Goal: Communication & Community: Answer question/provide support

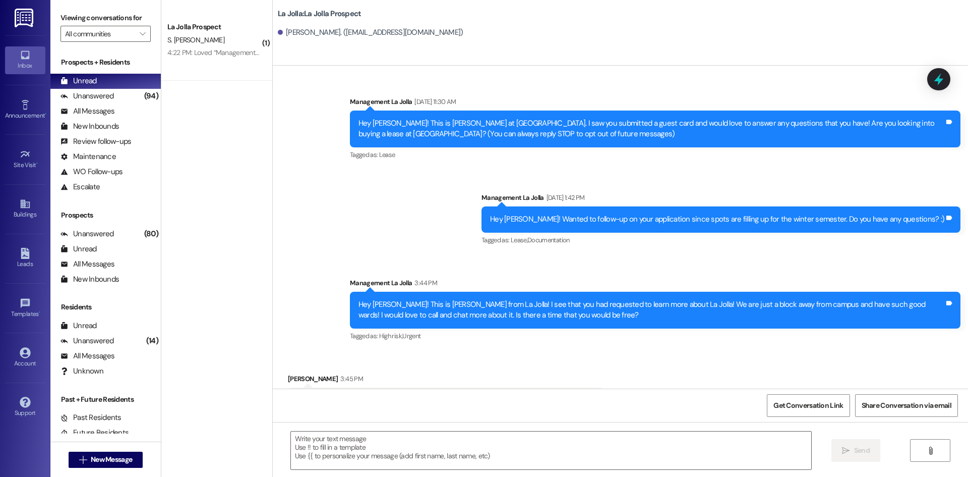
scroll to position [173, 0]
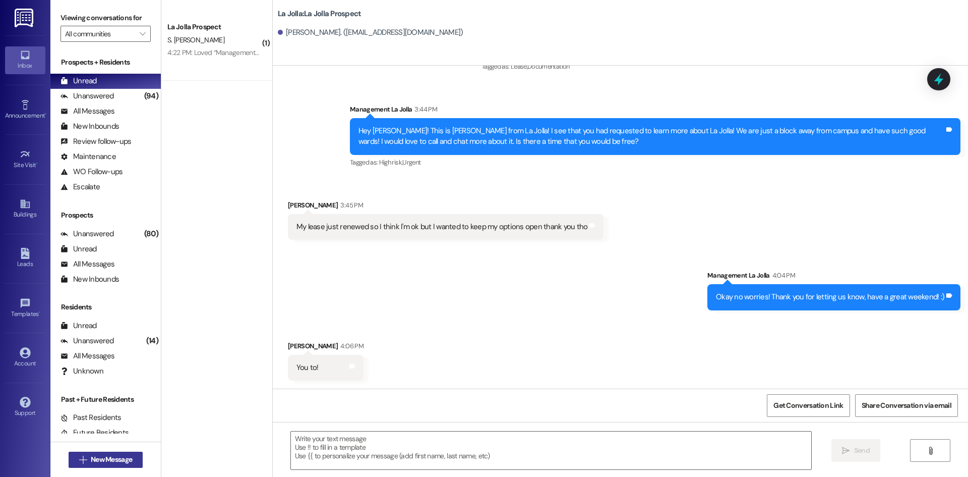
click at [81, 455] on icon "" at bounding box center [83, 459] width 8 height 8
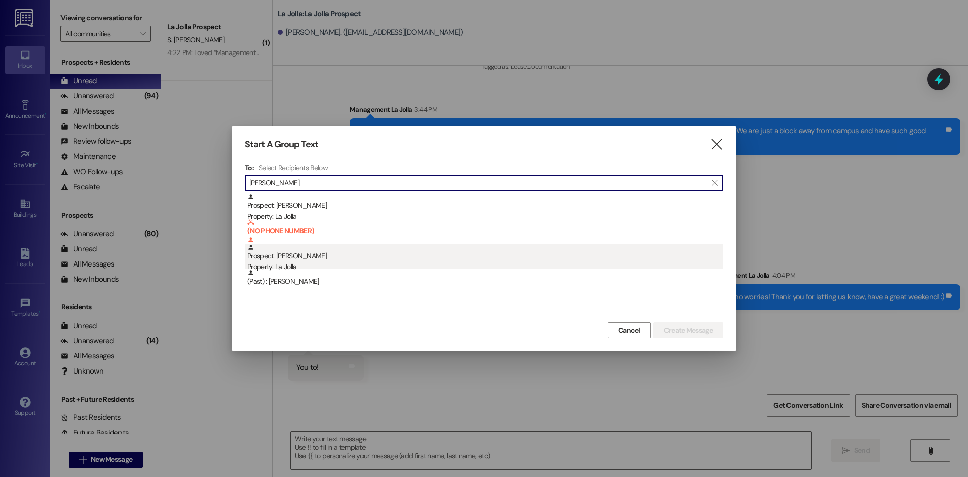
type input "[PERSON_NAME]"
click at [291, 258] on div "Prospect: [PERSON_NAME] Property: [GEOGRAPHIC_DATA]" at bounding box center [485, 258] width 477 height 29
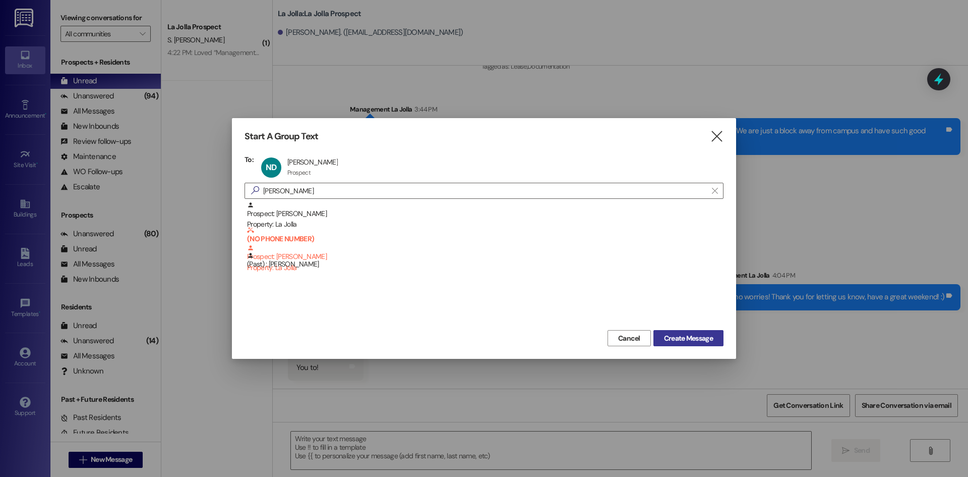
click at [677, 339] on span "Create Message" at bounding box center [688, 338] width 49 height 11
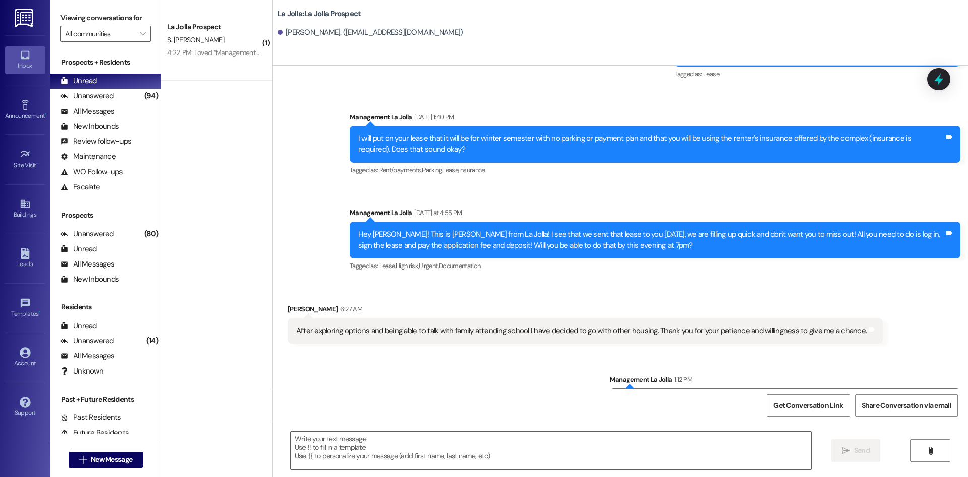
scroll to position [869, 0]
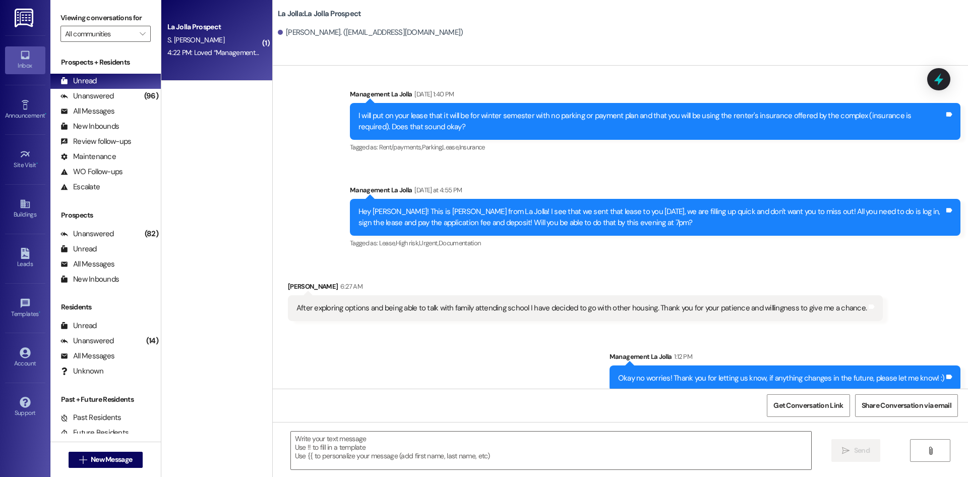
click at [188, 43] on div "S. [PERSON_NAME]" at bounding box center [213, 40] width 95 height 13
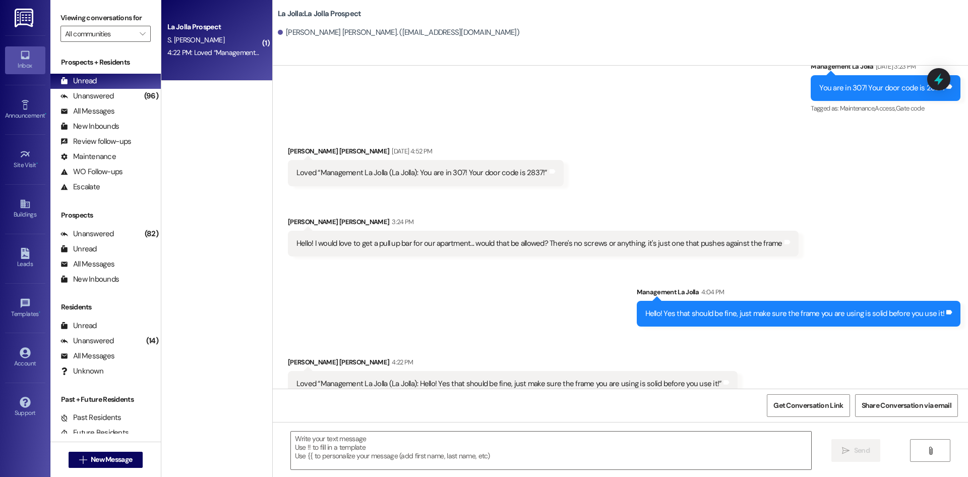
scroll to position [1127, 0]
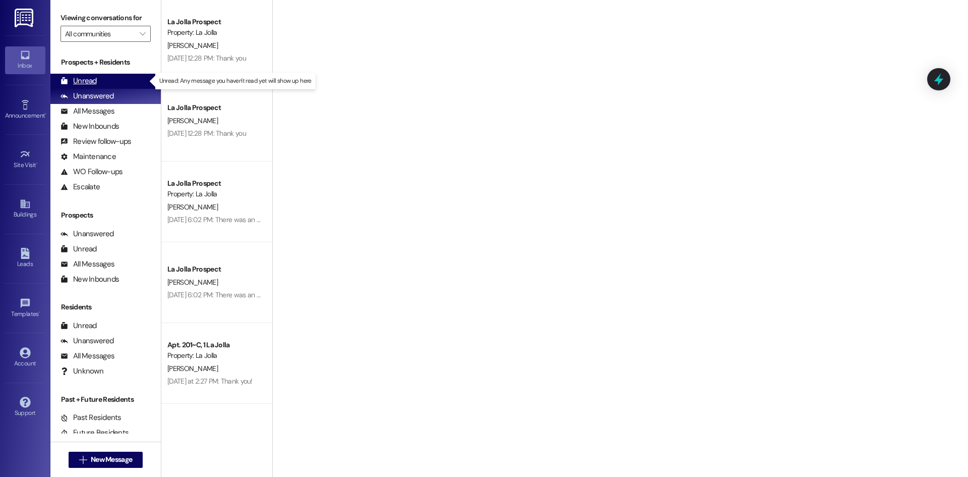
click at [99, 81] on div "Unread (0)" at bounding box center [105, 81] width 110 height 15
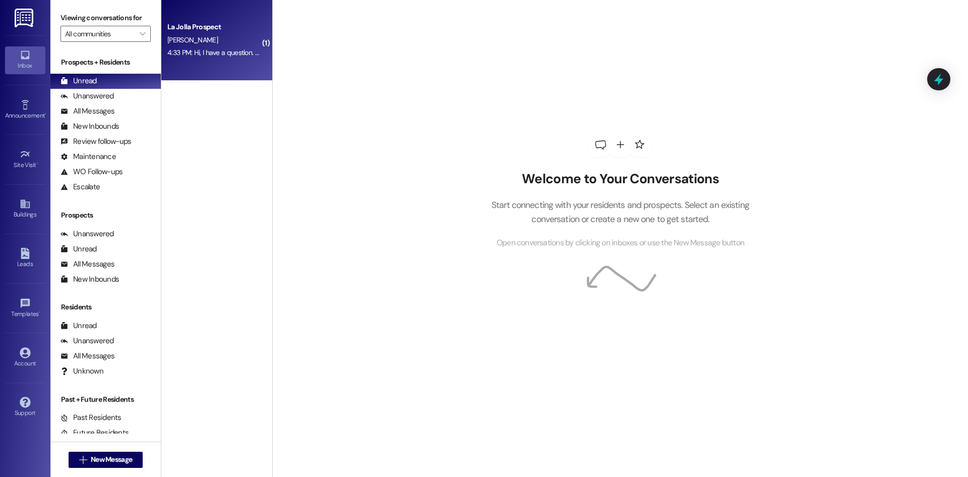
click at [233, 66] on div "La Jolla Prospect [PERSON_NAME] 4:33 PM: Hi, I have a question. To receive mail…" at bounding box center [216, 40] width 111 height 81
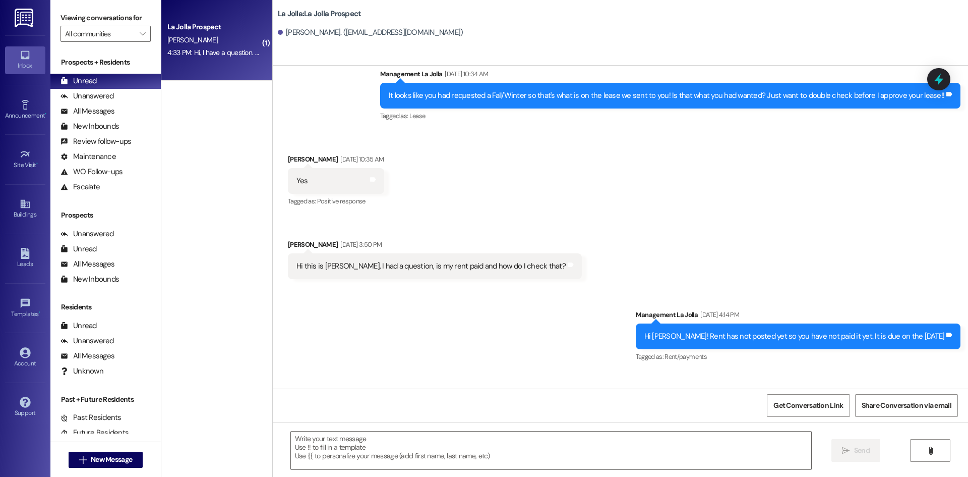
scroll to position [1658, 0]
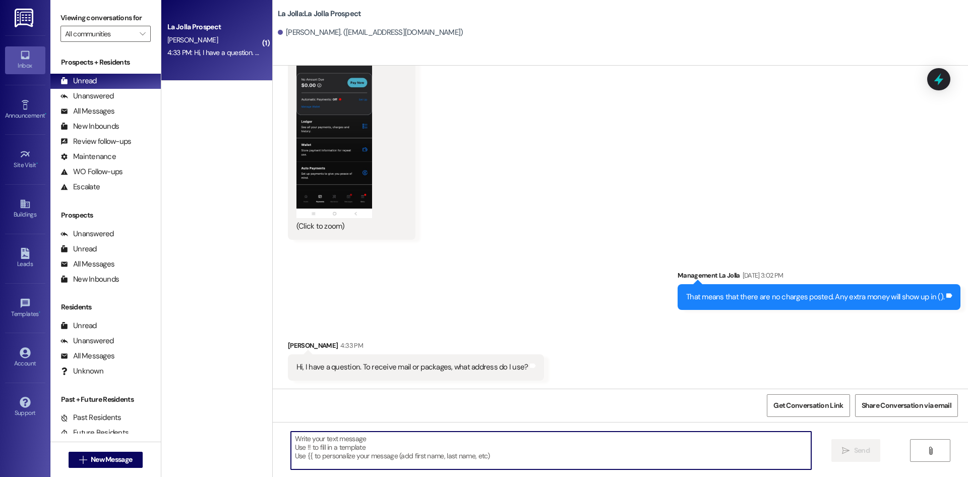
click at [396, 444] on textarea at bounding box center [551, 450] width 520 height 38
type textarea "h"
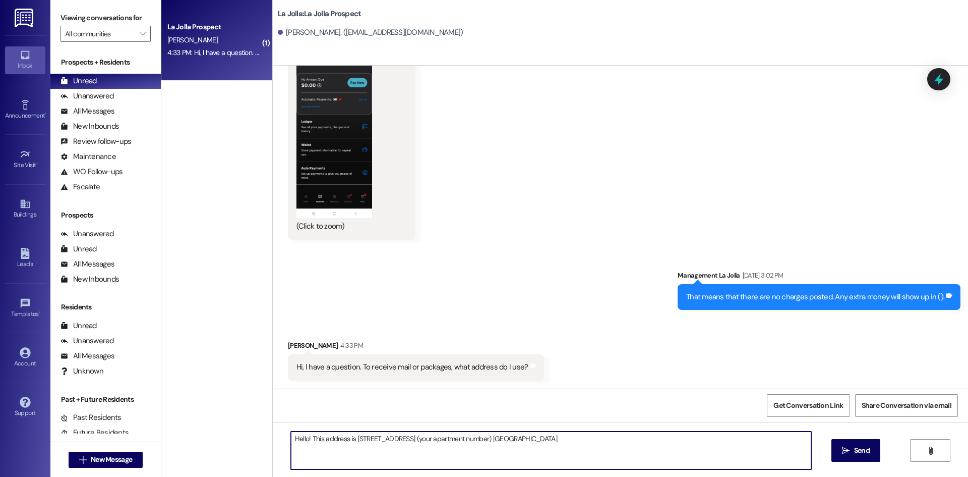
type textarea "Hello! This address is [STREET_ADDRESS]"
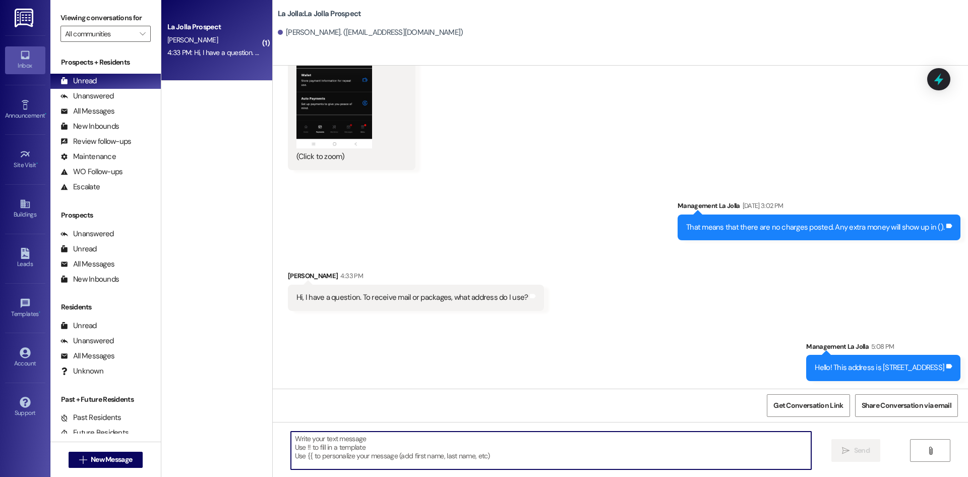
scroll to position [1728, 0]
